Goal: Task Accomplishment & Management: Complete application form

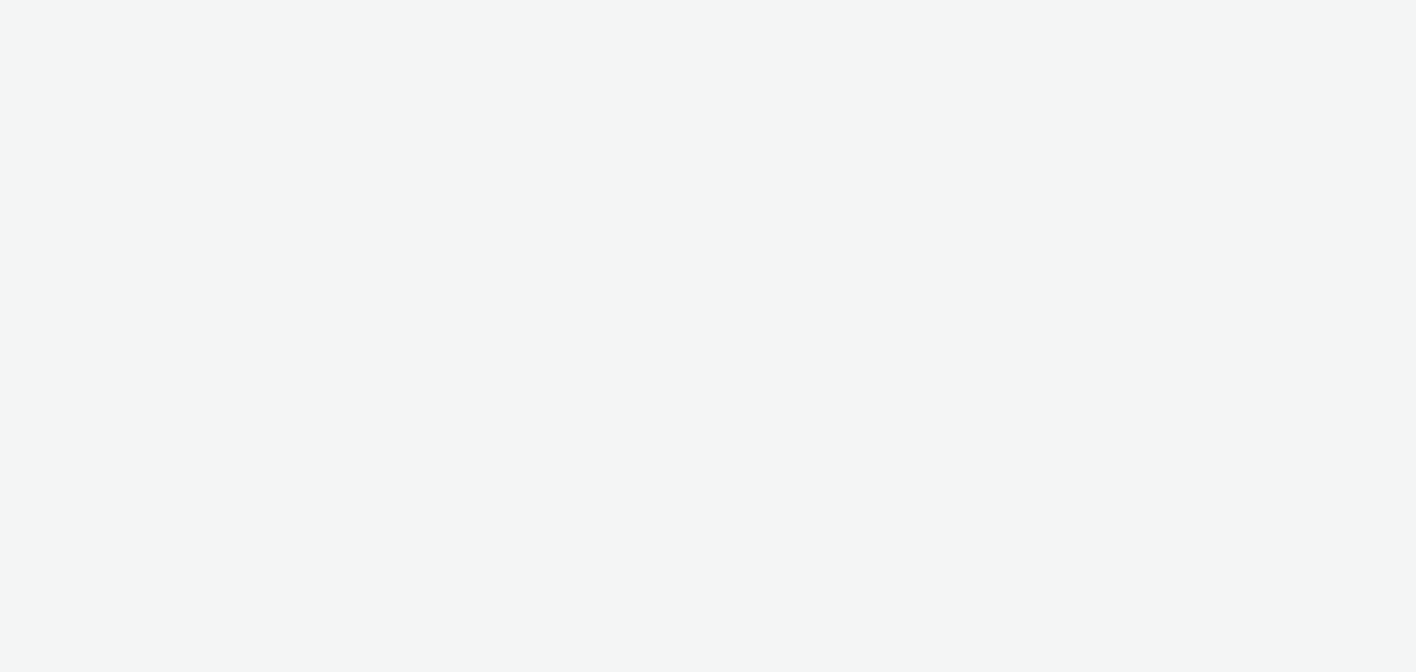
select select "79162ed7-0017-4339-93b0-3399b708648f"
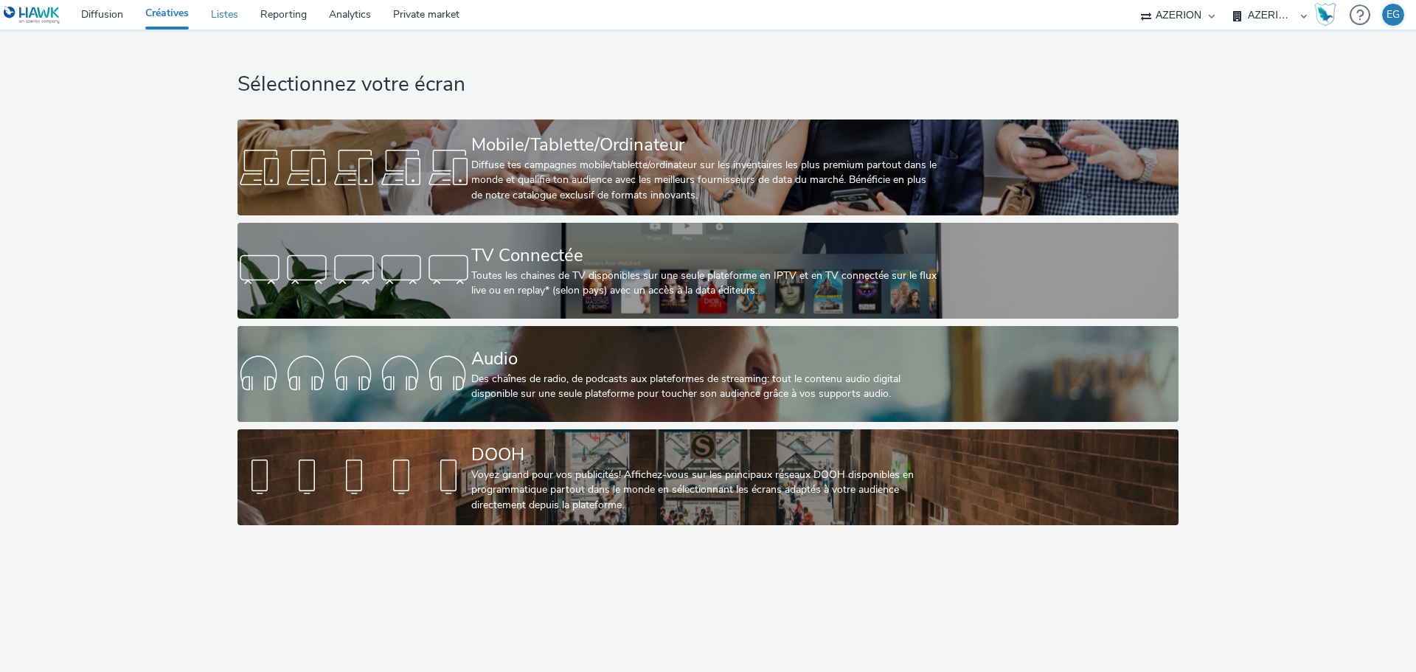
click at [226, 15] on link "Listes" at bounding box center [224, 15] width 49 height 30
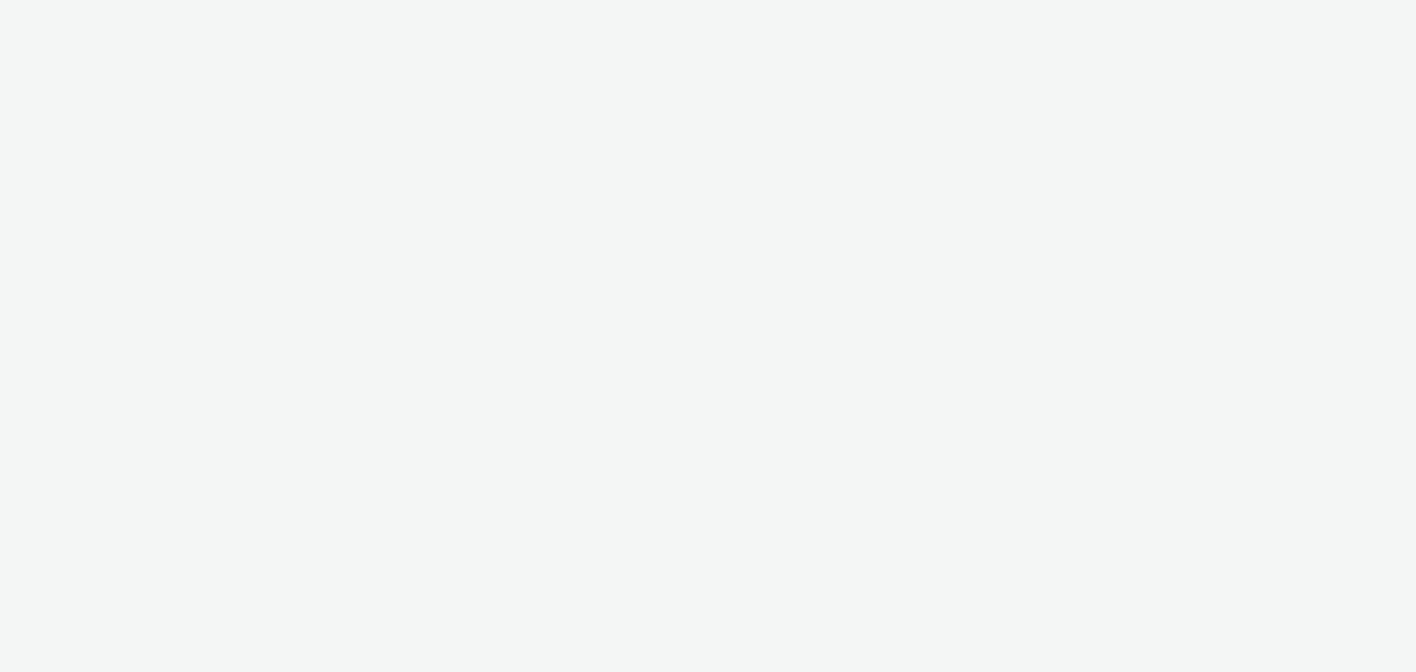
select select "79162ed7-0017-4339-93b0-3399b708648f"
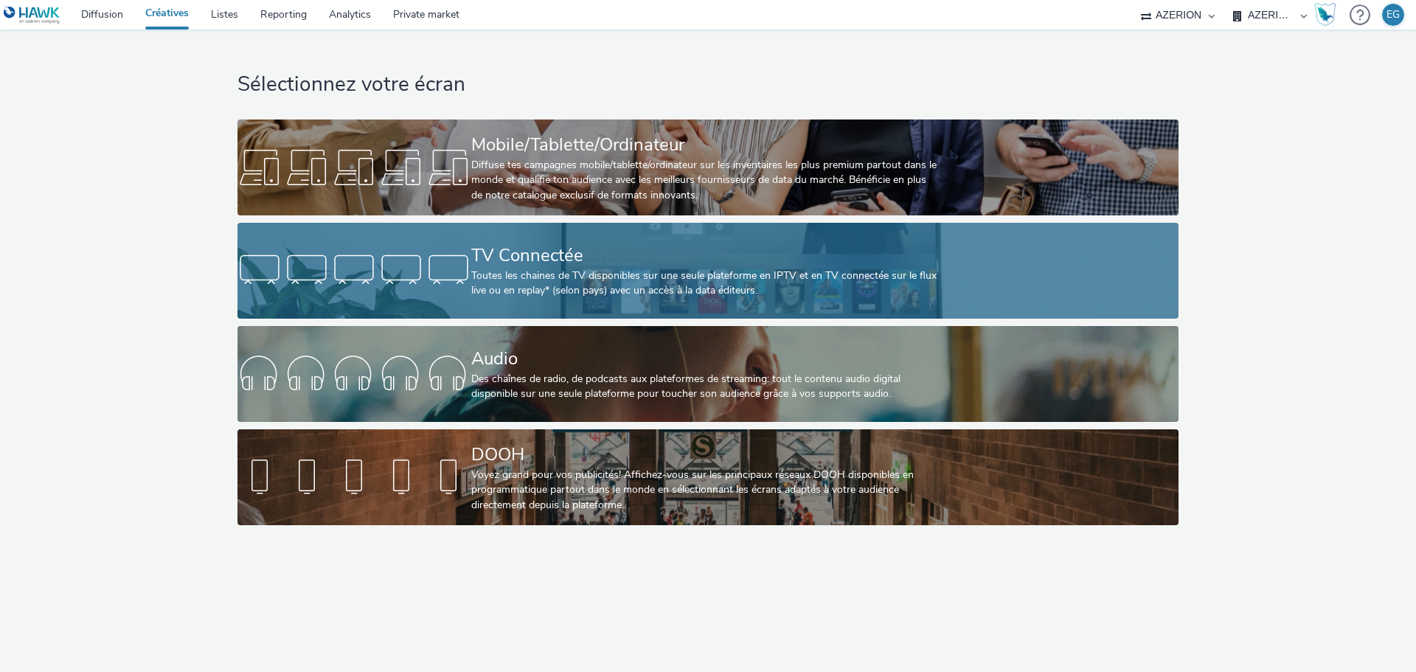
click at [580, 266] on div "TV Connectée" at bounding box center [705, 256] width 468 height 26
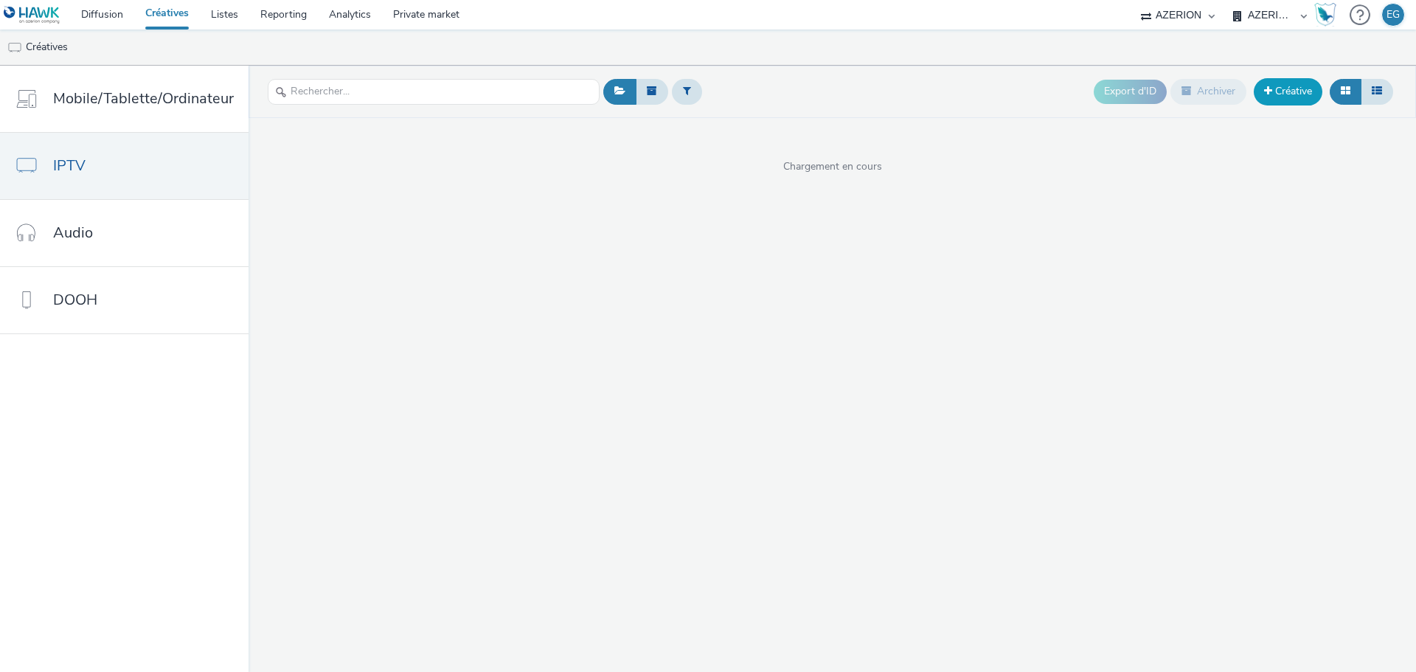
click at [1288, 92] on link "Créative" at bounding box center [1288, 91] width 69 height 27
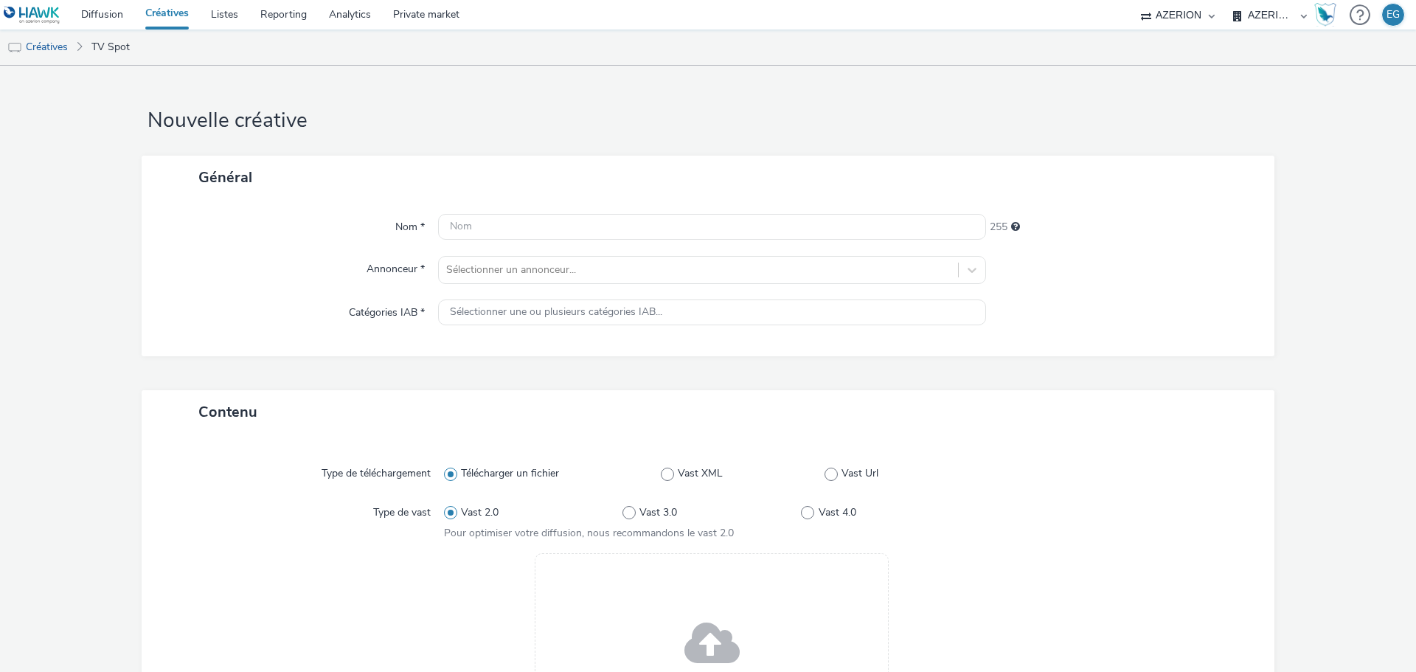
click at [709, 633] on span at bounding box center [711, 644] width 55 height 75
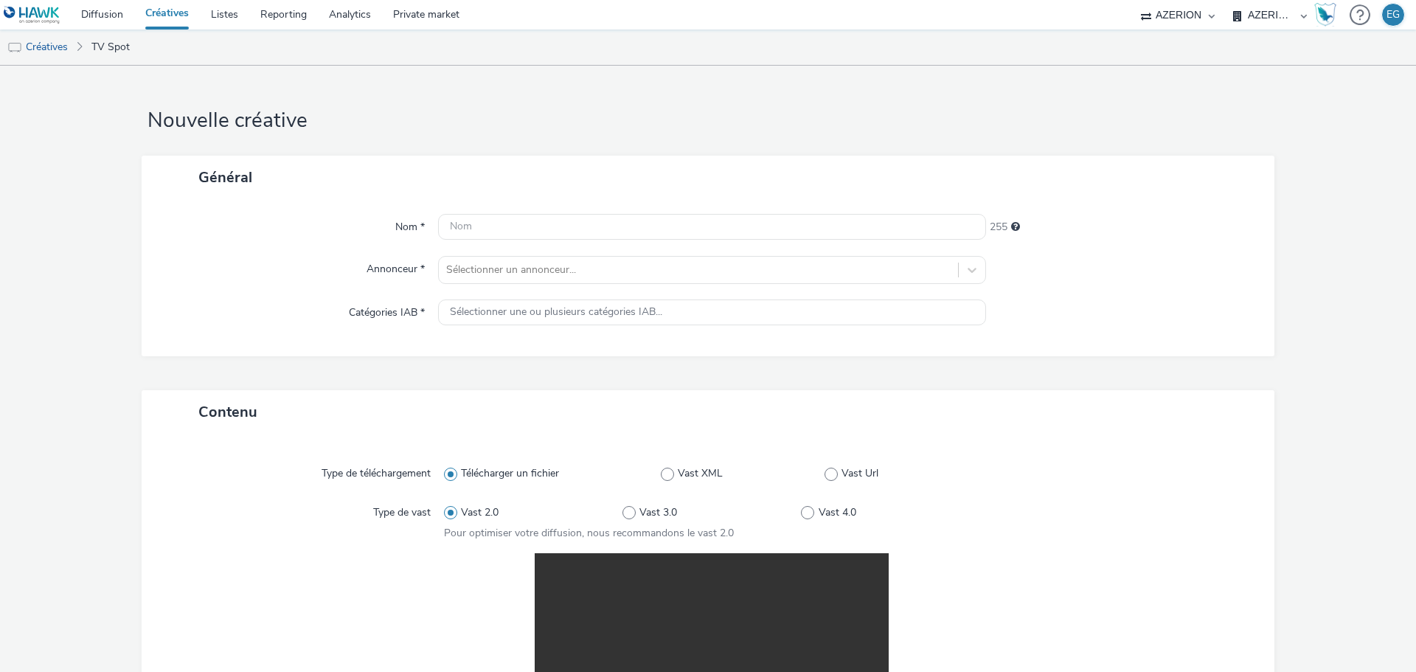
click at [476, 211] on div "Nom * 255 Annonceur * Sélectionner un annonceur... Catégories IAB * Sélectionne…" at bounding box center [708, 277] width 1133 height 157
click at [473, 226] on input "text" at bounding box center [712, 227] width 548 height 26
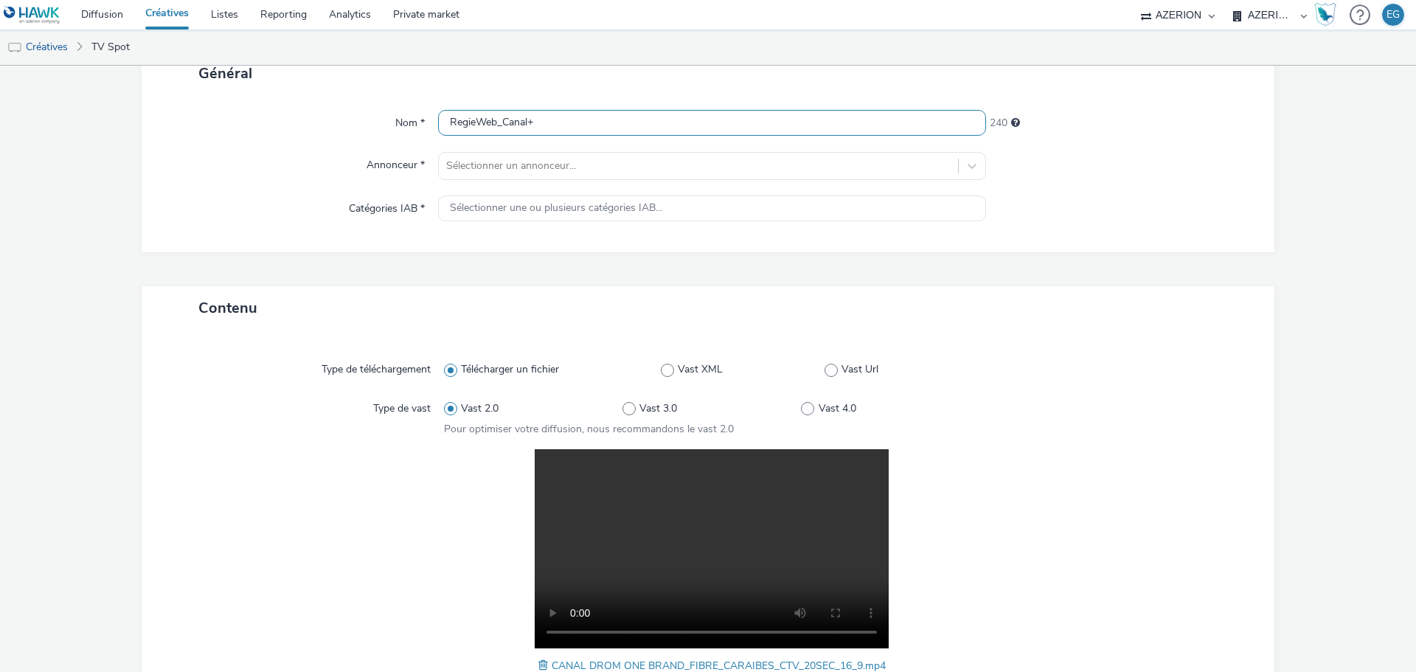
scroll to position [81, 0]
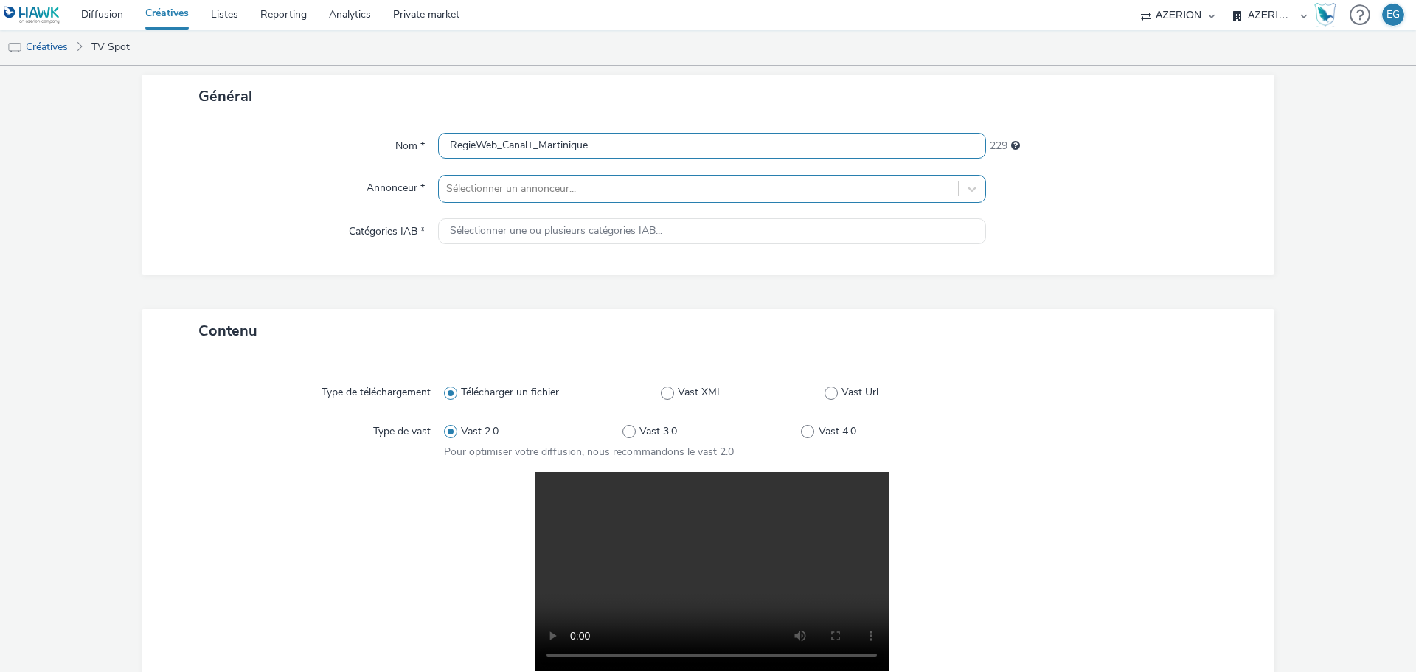
type input "RegieWeb_Canal+_Martinique"
click at [603, 201] on div "Sélectionner un annonceur..." at bounding box center [712, 189] width 548 height 28
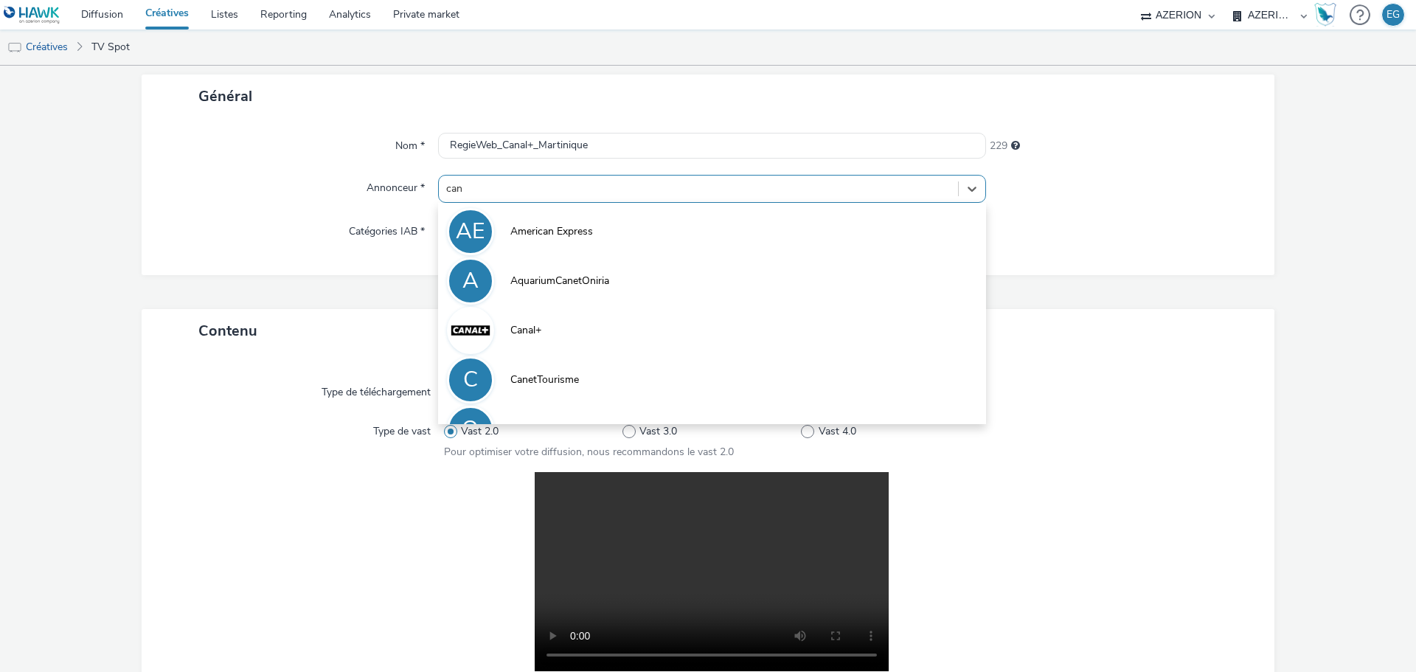
type input "cana"
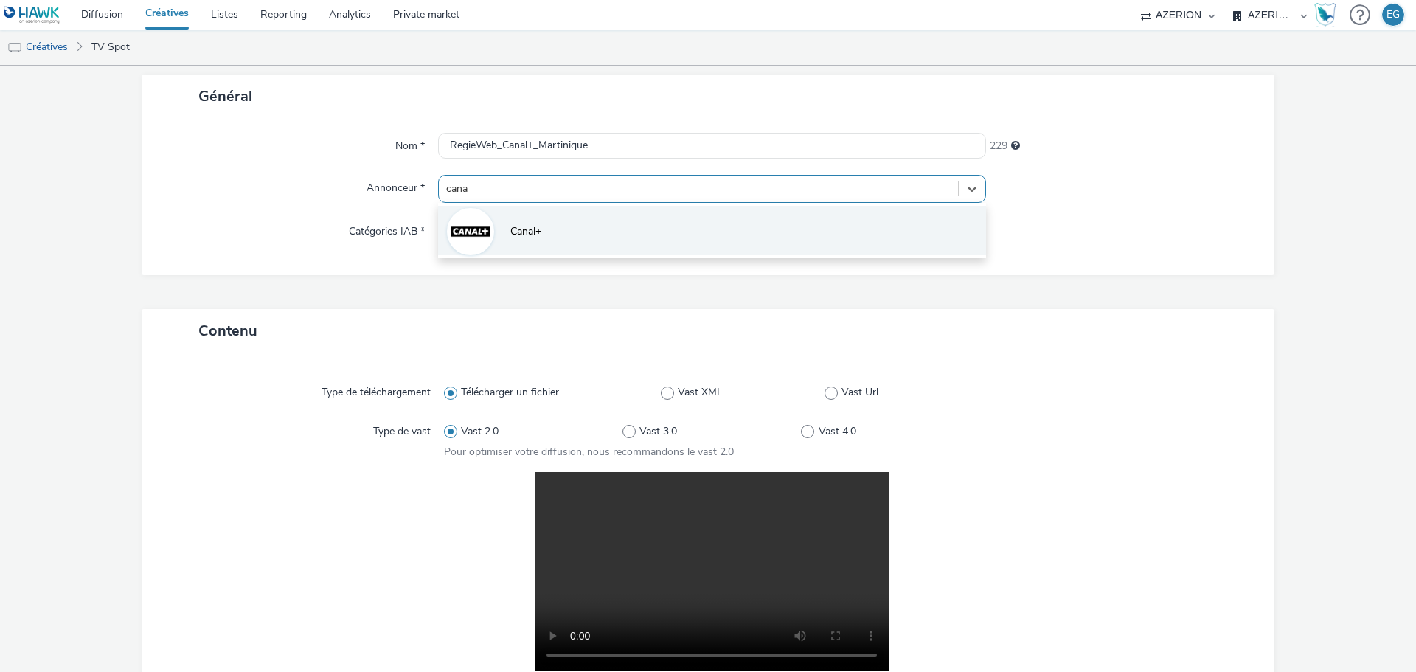
click at [525, 229] on span "Canal+" at bounding box center [525, 231] width 31 height 15
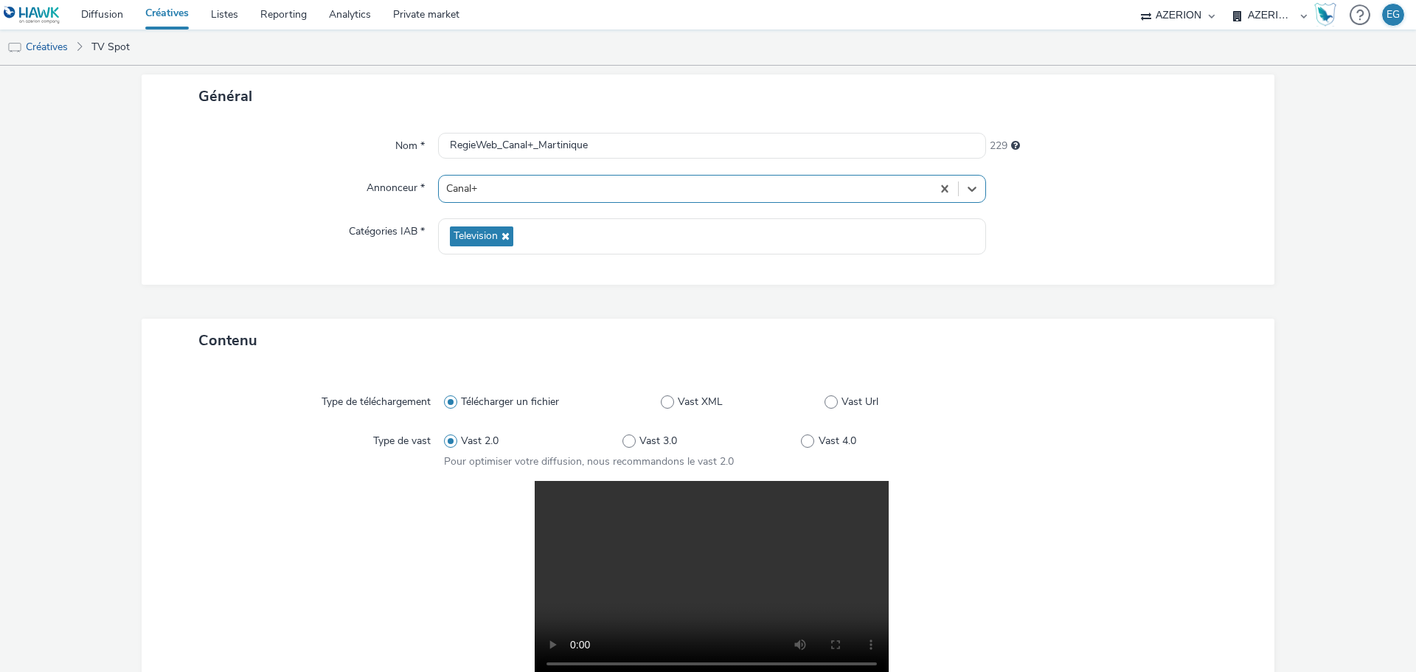
click at [279, 270] on div "Nom * RegieWeb_Canal+_Martinique 229 Annonceur * option Canal+, selected. Selec…" at bounding box center [708, 201] width 1133 height 167
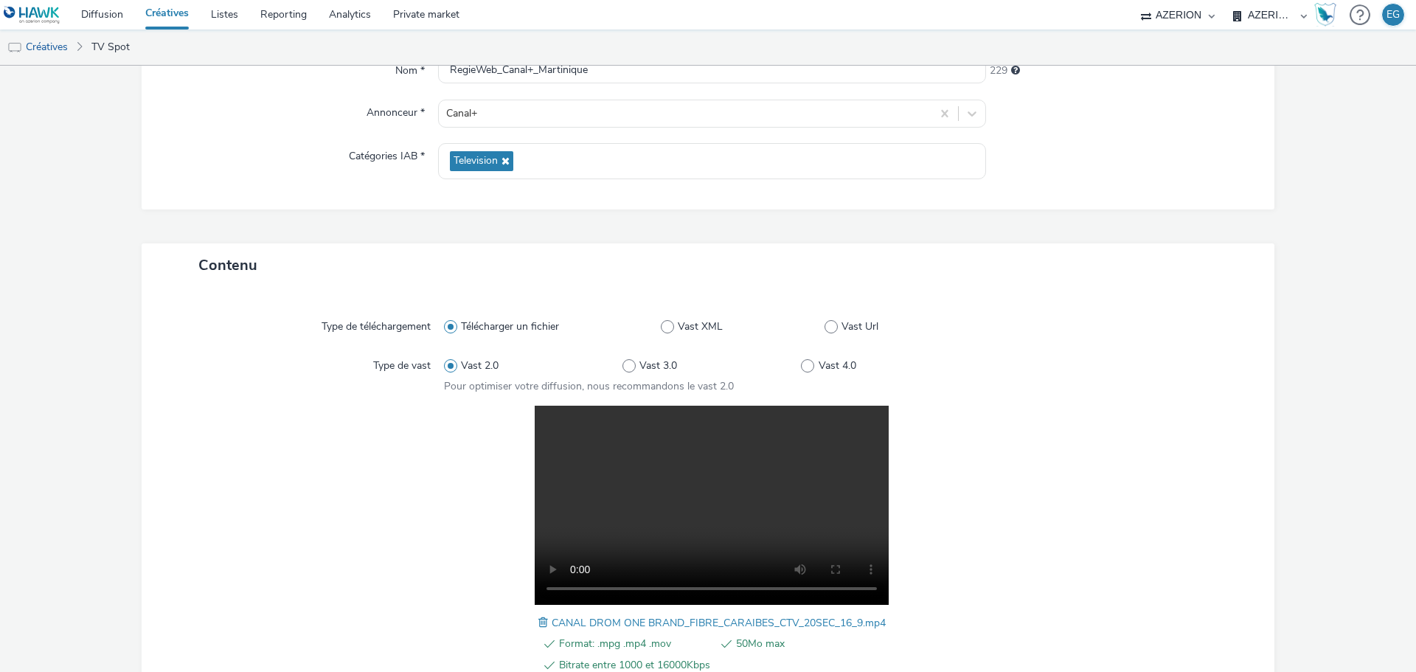
scroll to position [322, 0]
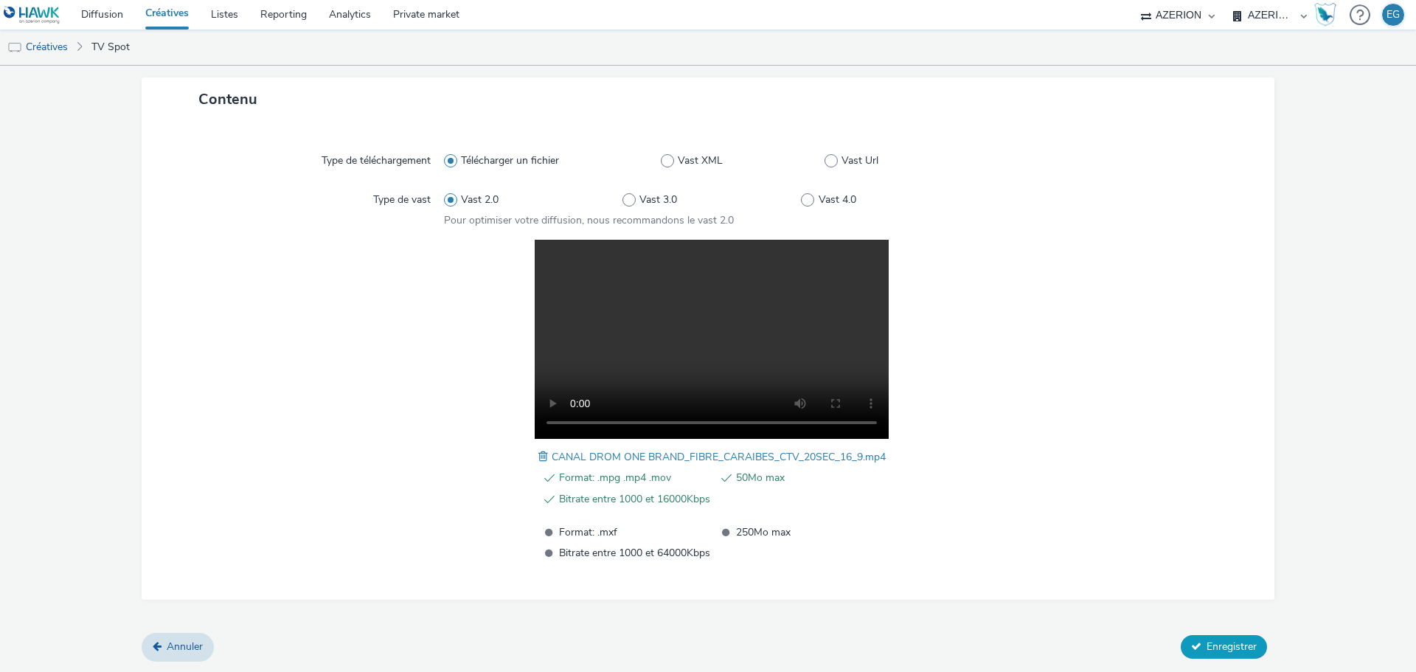
click at [1212, 636] on button "Enregistrer" at bounding box center [1224, 647] width 86 height 24
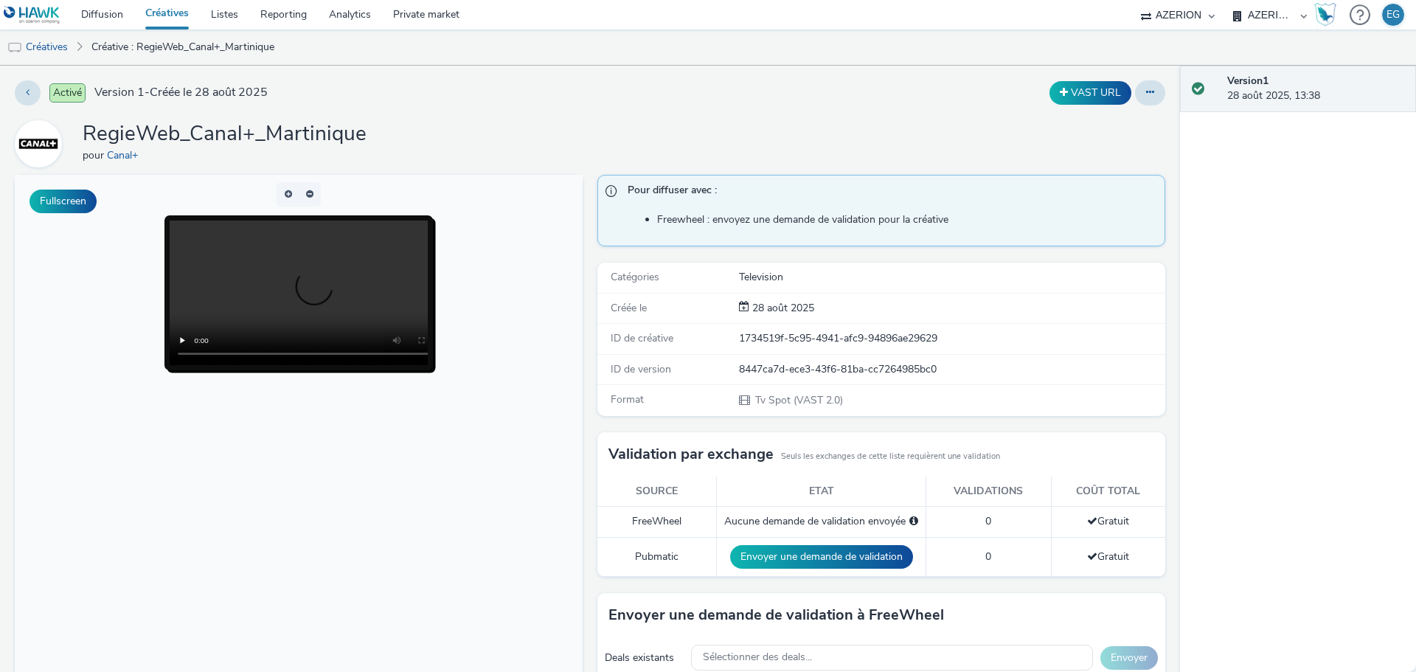
click at [538, 140] on div "RegieWeb_Canal+_Martinique pour Canal+" at bounding box center [590, 143] width 1151 height 47
click at [424, 16] on link "Private market" at bounding box center [426, 15] width 89 height 30
